Goal: Task Accomplishment & Management: Use online tool/utility

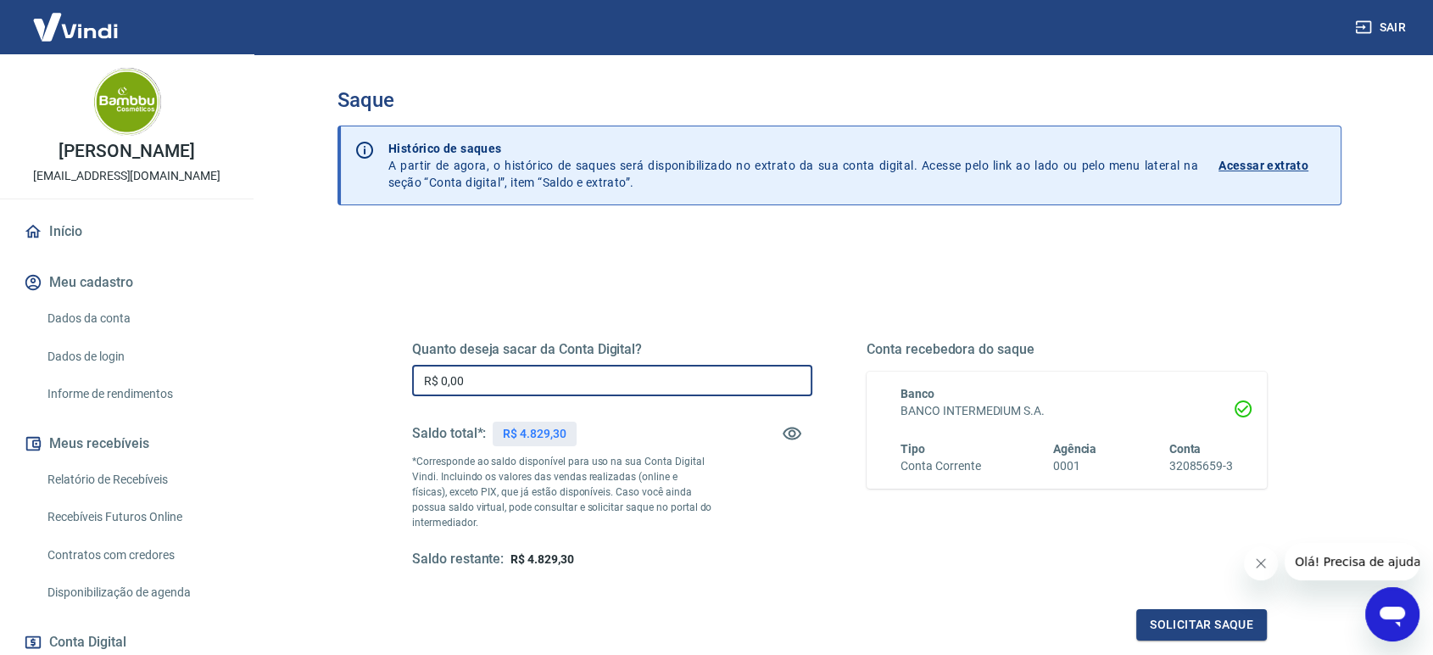
drag, startPoint x: 444, startPoint y: 382, endPoint x: 712, endPoint y: 377, distance: 268.0
click at [707, 382] on input "R$ 0,00" at bounding box center [612, 380] width 400 height 31
type input "R$ 4.829,30"
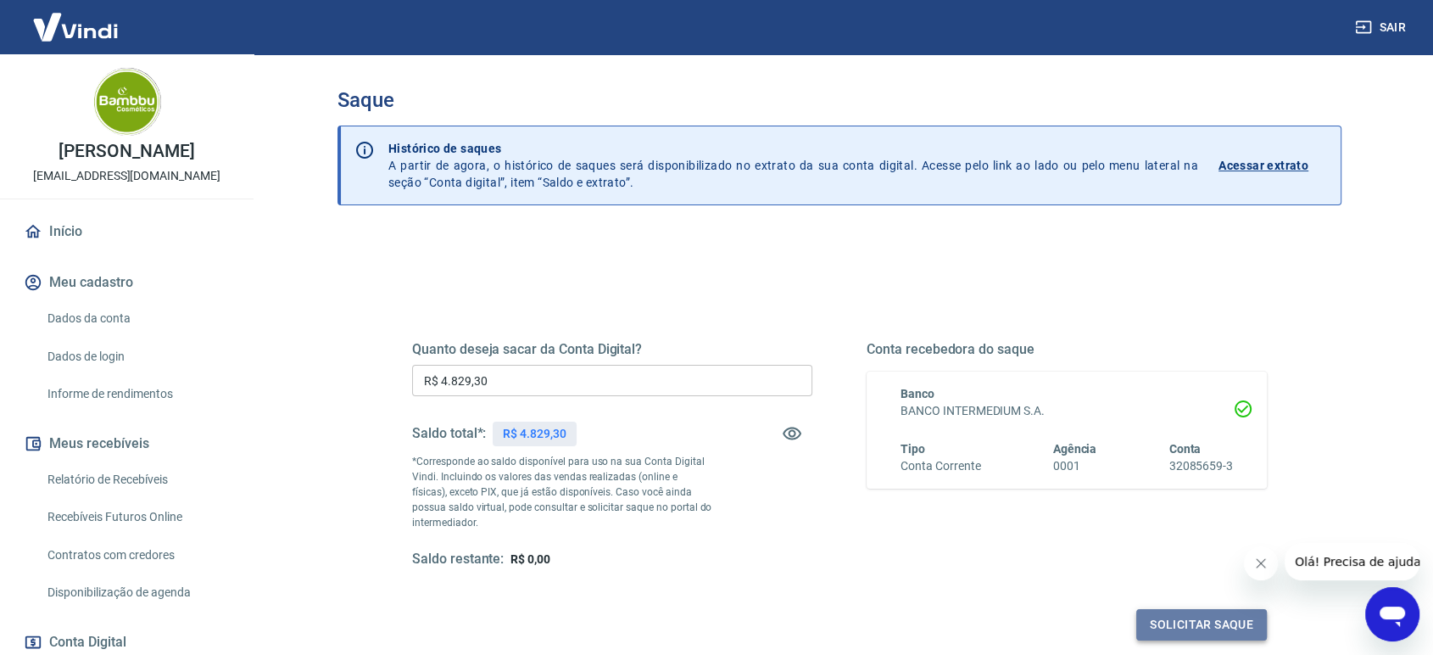
click at [1234, 613] on button "Solicitar saque" at bounding box center [1201, 624] width 131 height 31
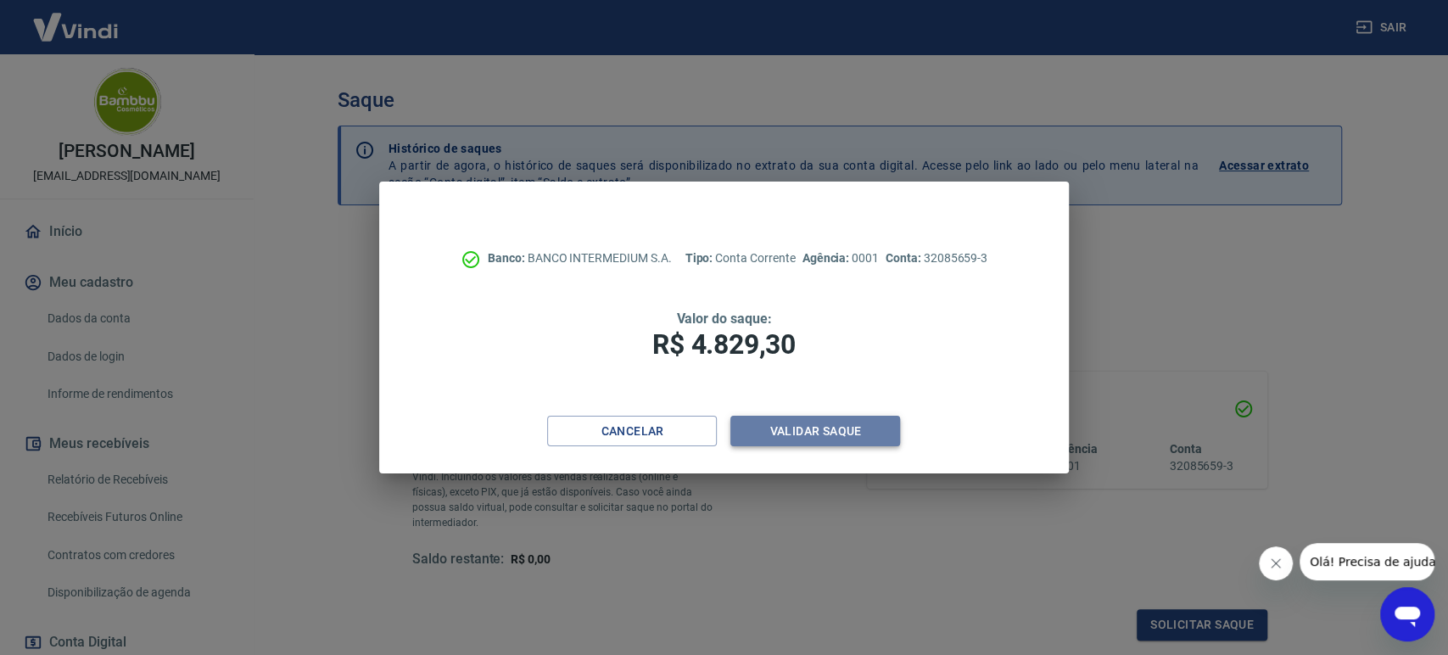
click at [809, 439] on button "Validar saque" at bounding box center [815, 431] width 170 height 31
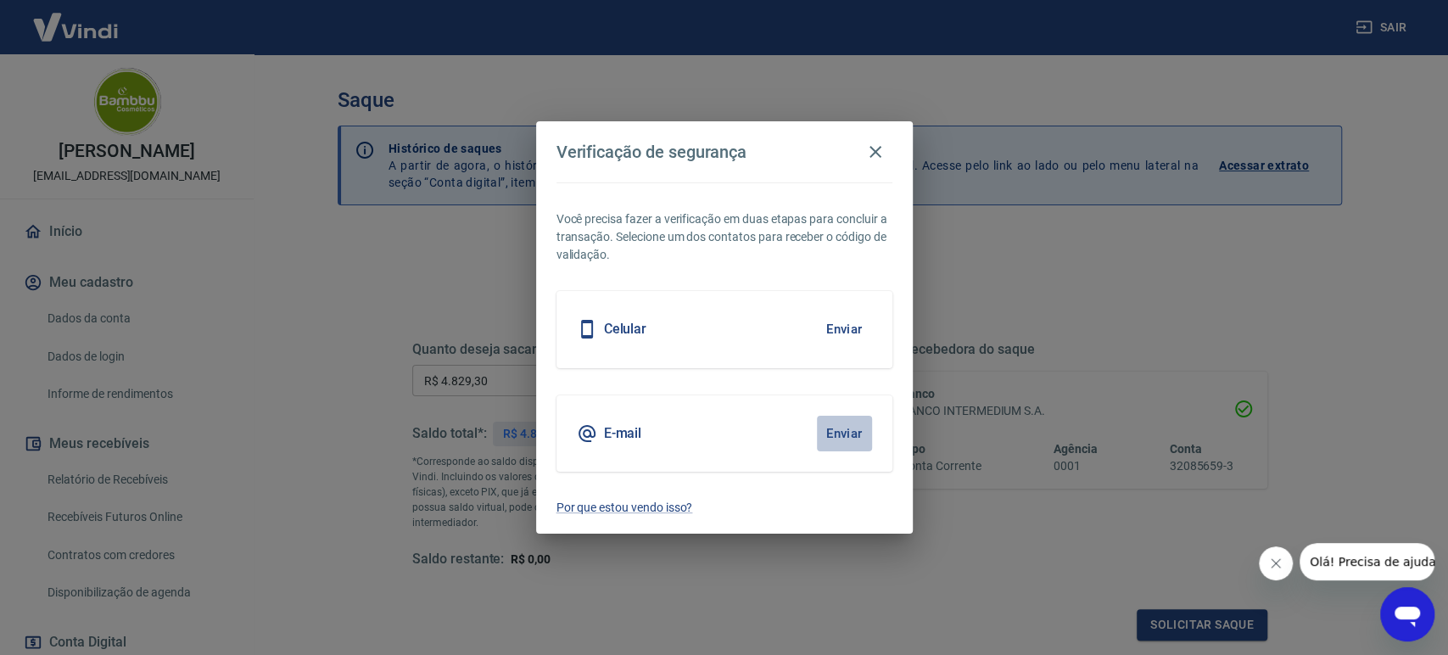
click at [854, 433] on button "Enviar" at bounding box center [844, 434] width 55 height 36
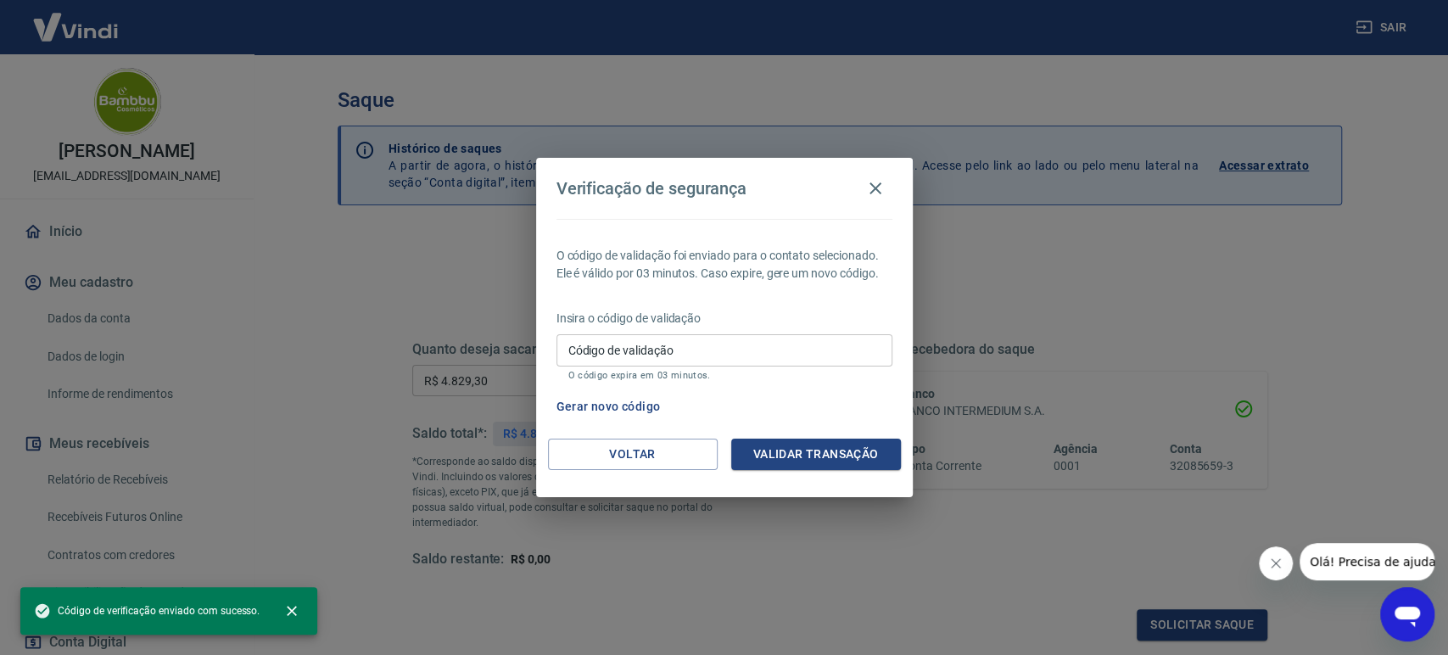
click at [667, 348] on input "Código de validação" at bounding box center [724, 349] width 336 height 31
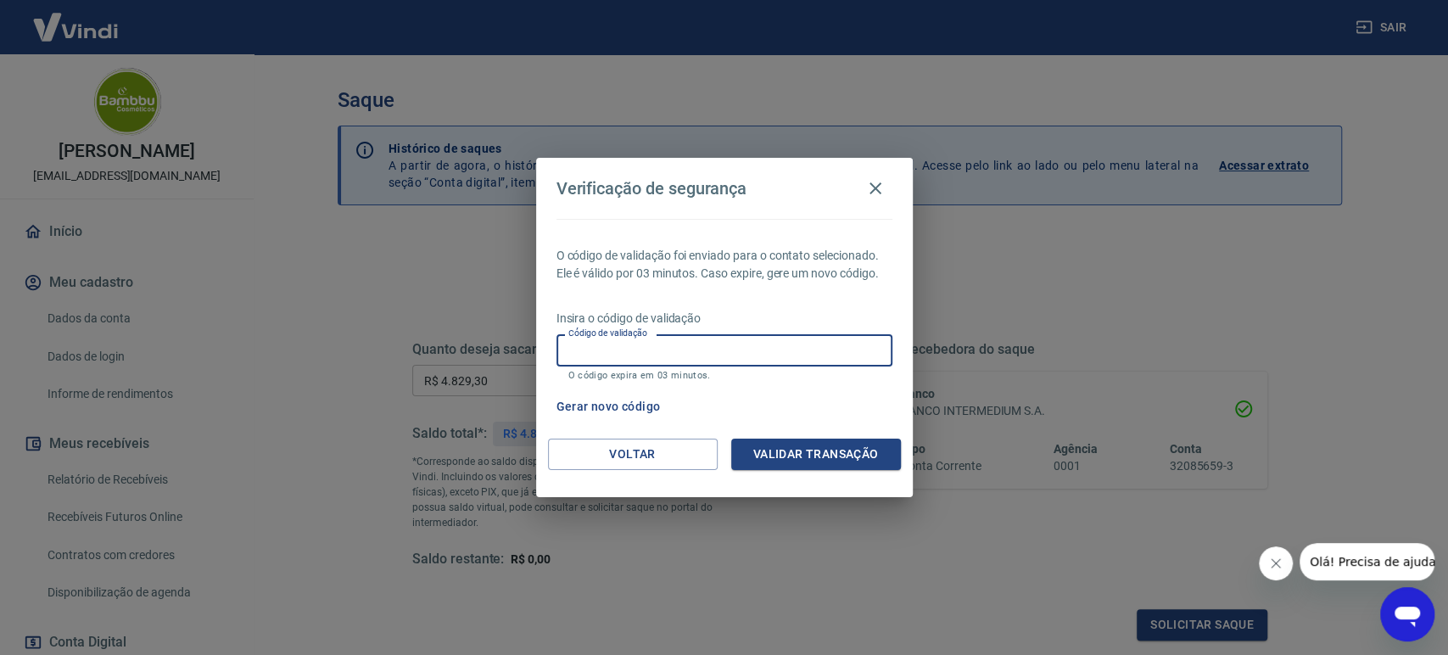
paste input "254485"
type input "254485"
click at [849, 452] on button "Validar transação" at bounding box center [816, 453] width 170 height 31
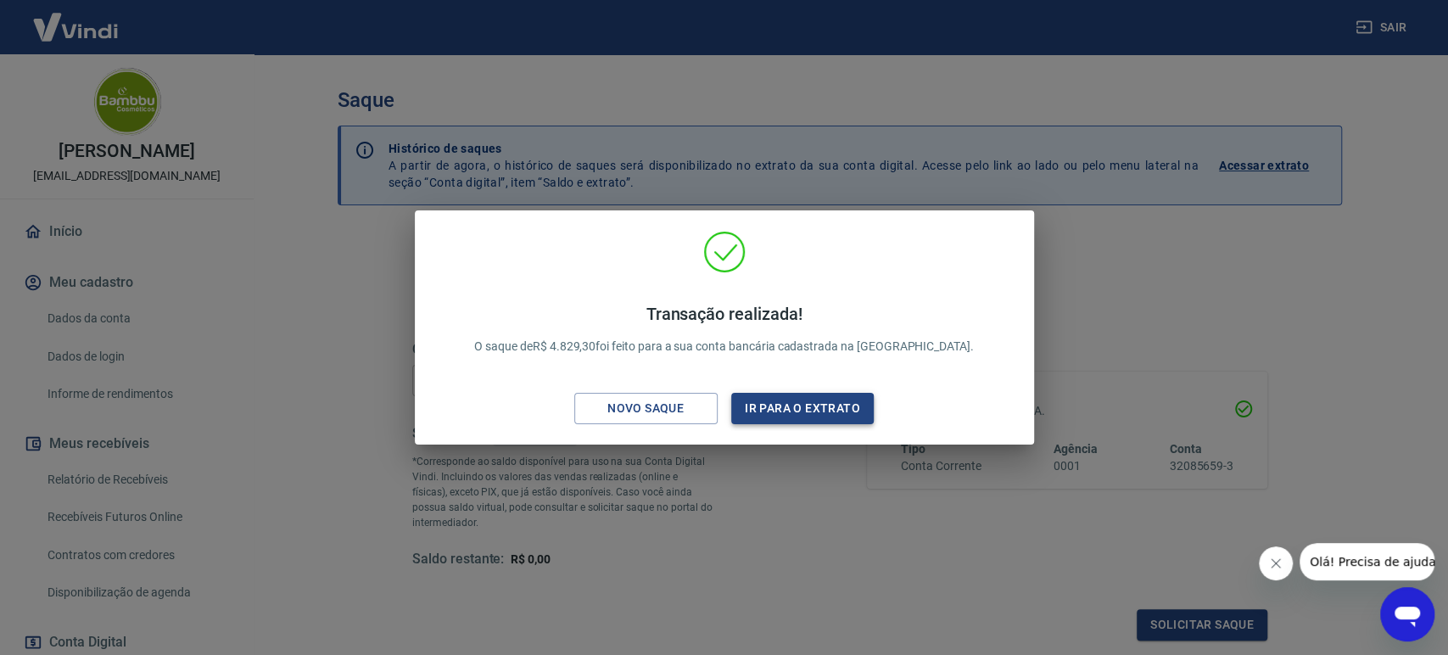
click at [773, 413] on button "Ir para o extrato" at bounding box center [802, 408] width 143 height 31
